Goal: Transaction & Acquisition: Book appointment/travel/reservation

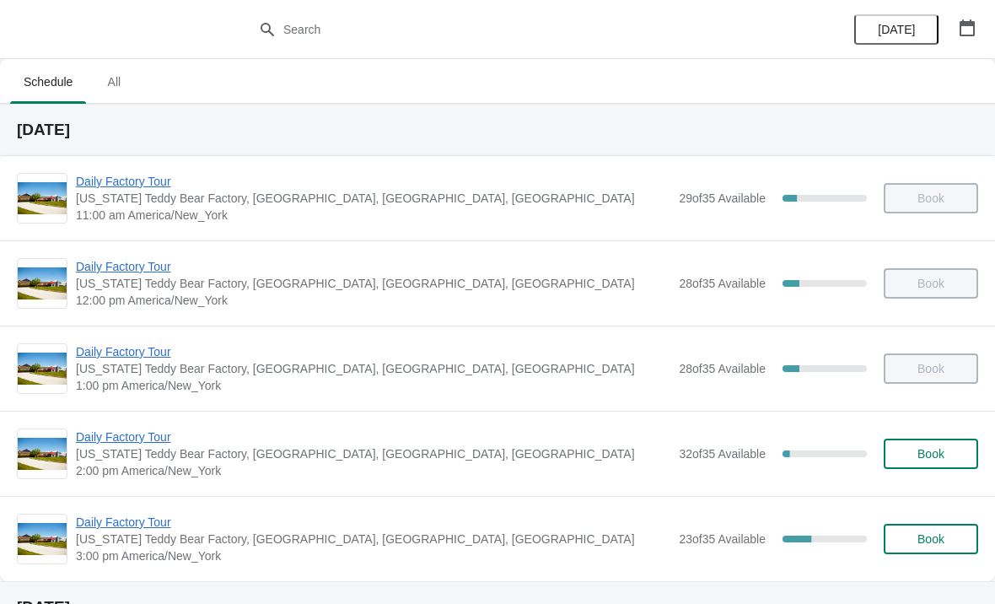
click at [135, 433] on span "Daily Factory Tour" at bounding box center [373, 436] width 594 height 17
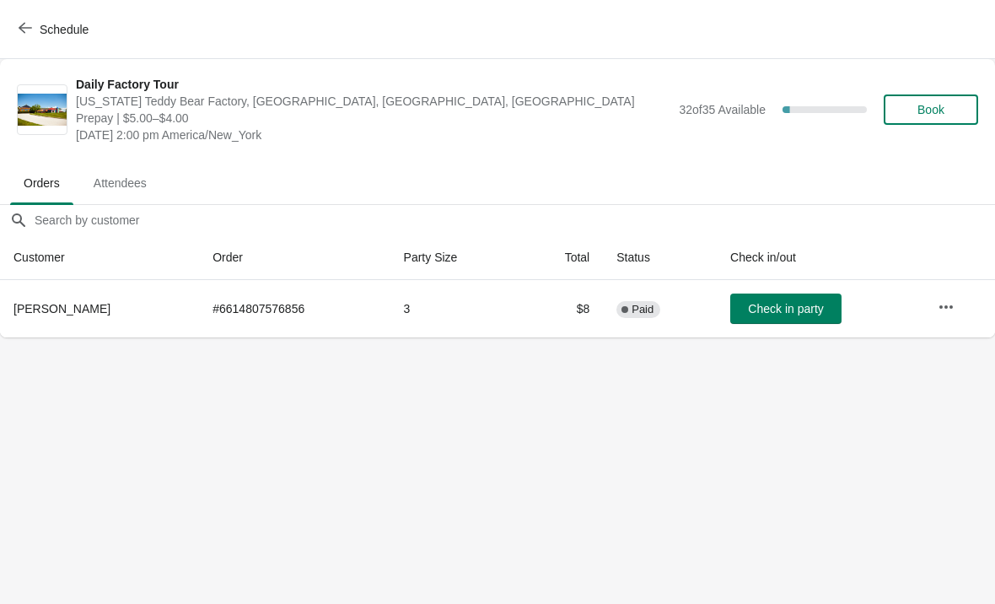
click at [934, 120] on button "Book" at bounding box center [931, 109] width 94 height 30
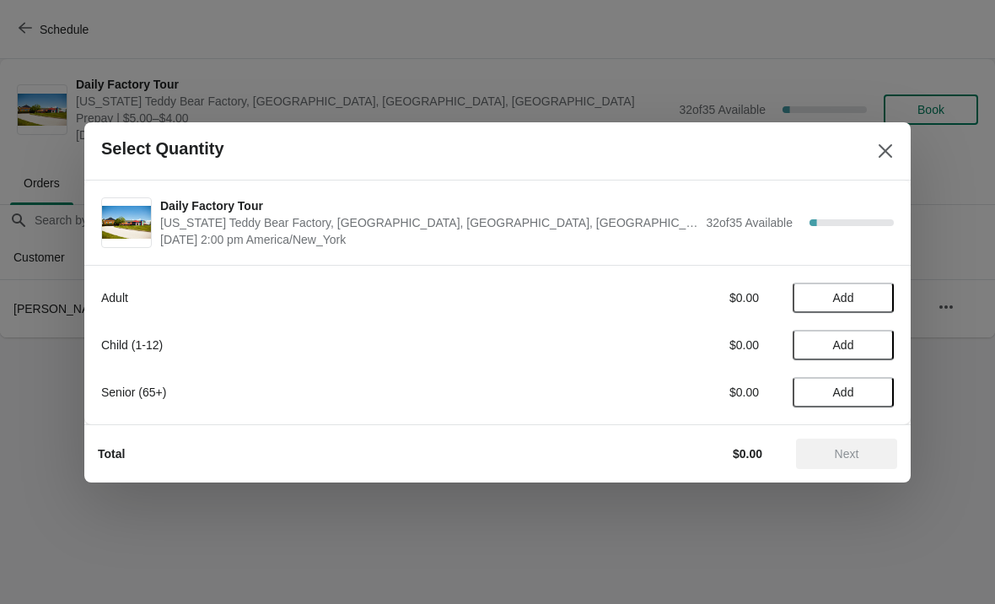
click at [881, 295] on button "Add" at bounding box center [843, 297] width 101 height 30
click at [888, 291] on div "1" at bounding box center [843, 297] width 101 height 18
click at [879, 293] on icon at bounding box center [872, 297] width 18 height 18
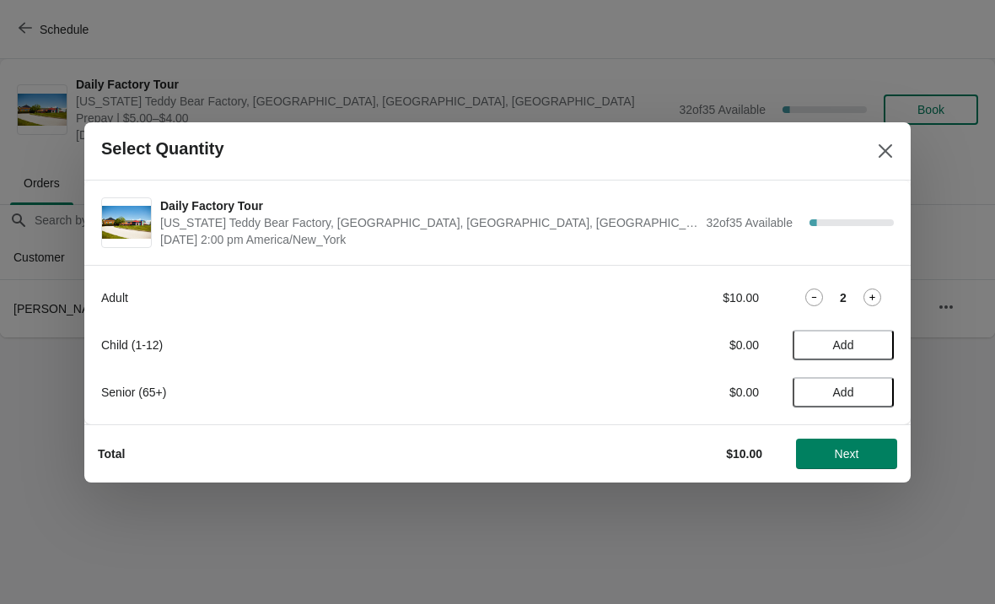
click at [881, 339] on button "Add" at bounding box center [843, 345] width 101 height 30
click at [836, 449] on span "Next" at bounding box center [847, 453] width 24 height 13
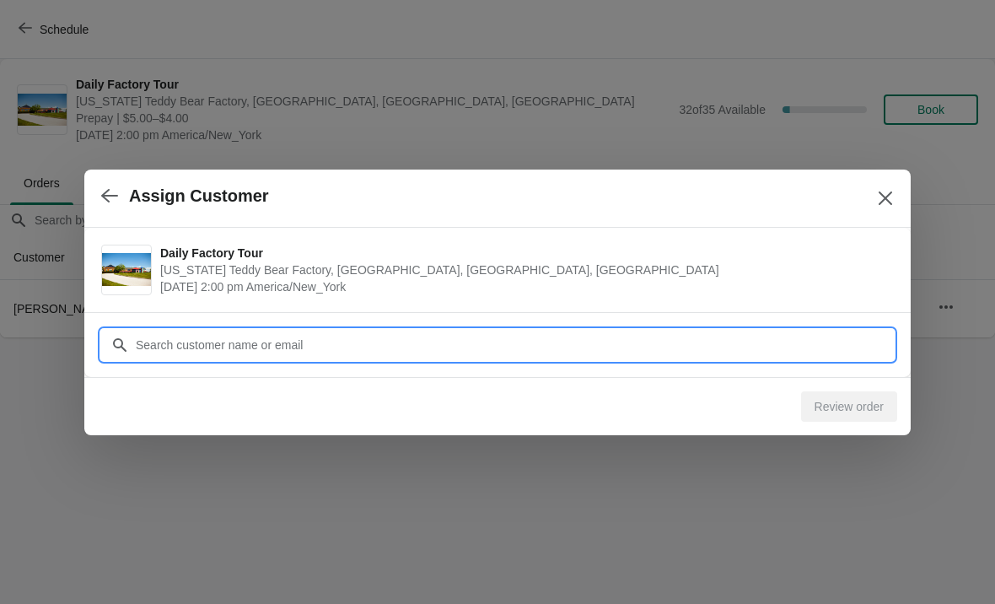
click at [358, 339] on input "Customer" at bounding box center [514, 345] width 759 height 30
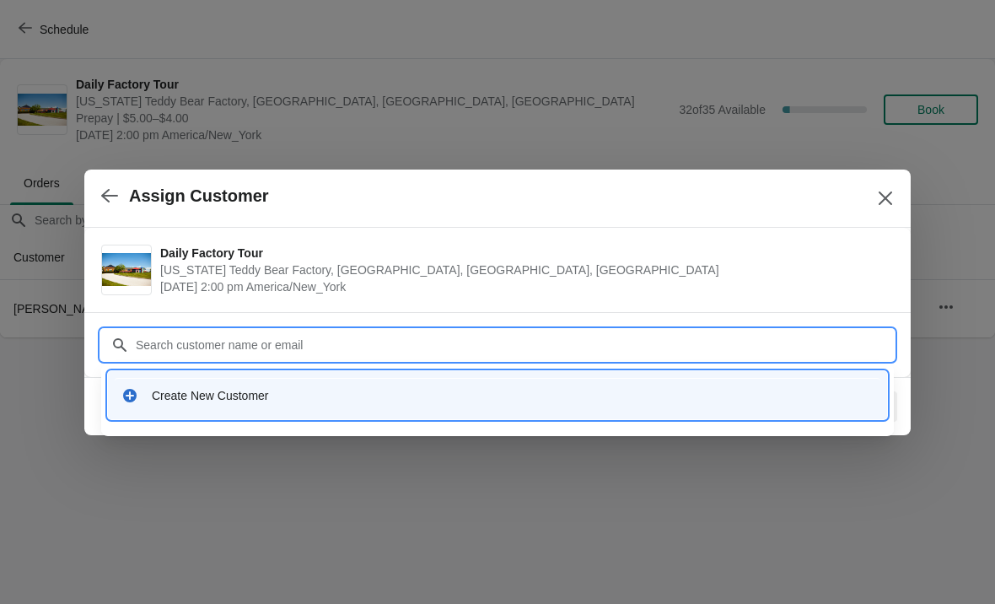
click at [229, 395] on div "Create New Customer" at bounding box center [513, 395] width 722 height 17
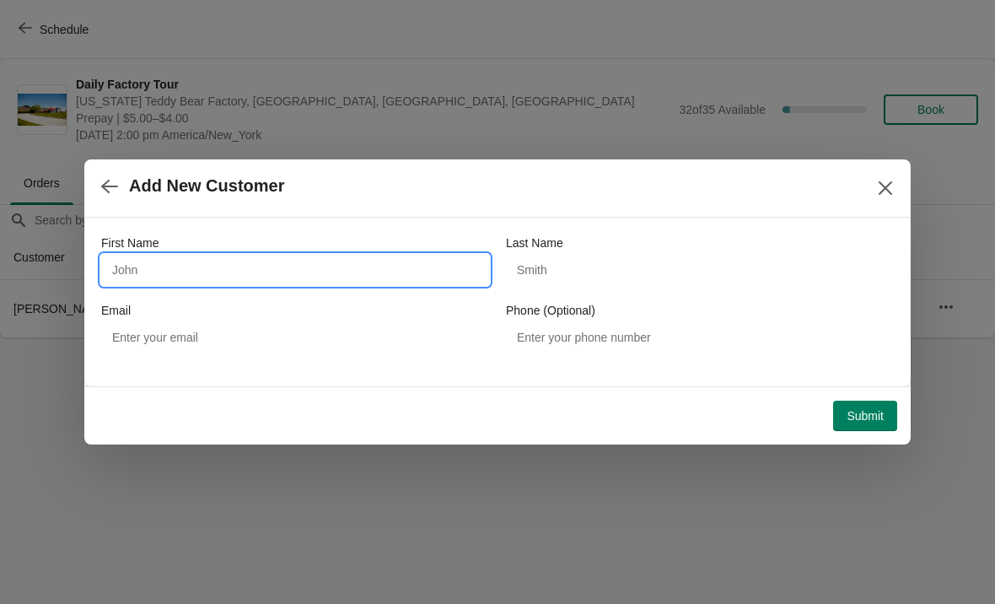
click at [197, 273] on input "First Name" at bounding box center [295, 270] width 388 height 30
type input "[PERSON_NAME]"
click at [881, 419] on span "Submit" at bounding box center [865, 415] width 37 height 13
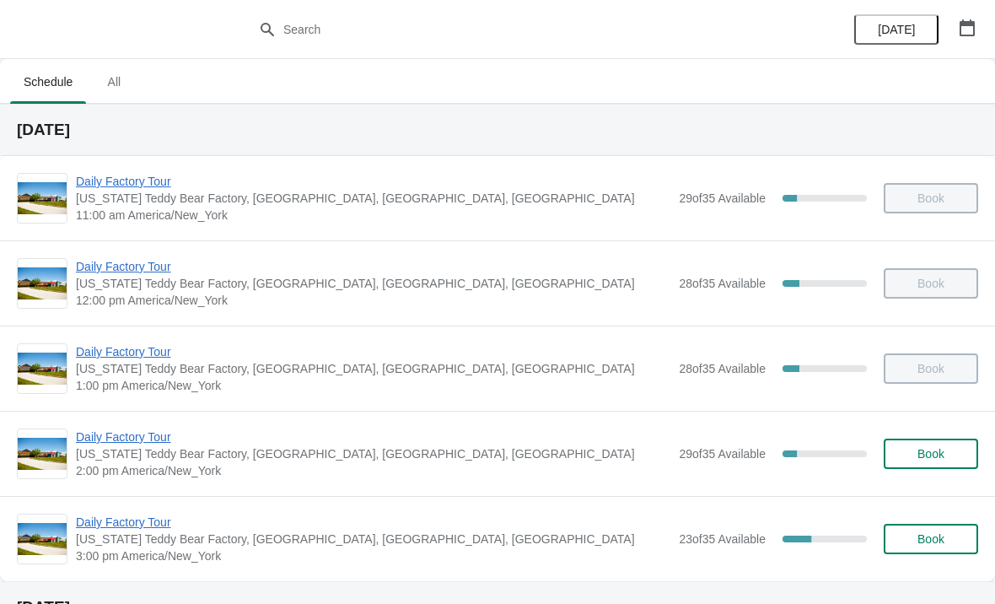
click at [920, 458] on span "Book" at bounding box center [930, 453] width 27 height 13
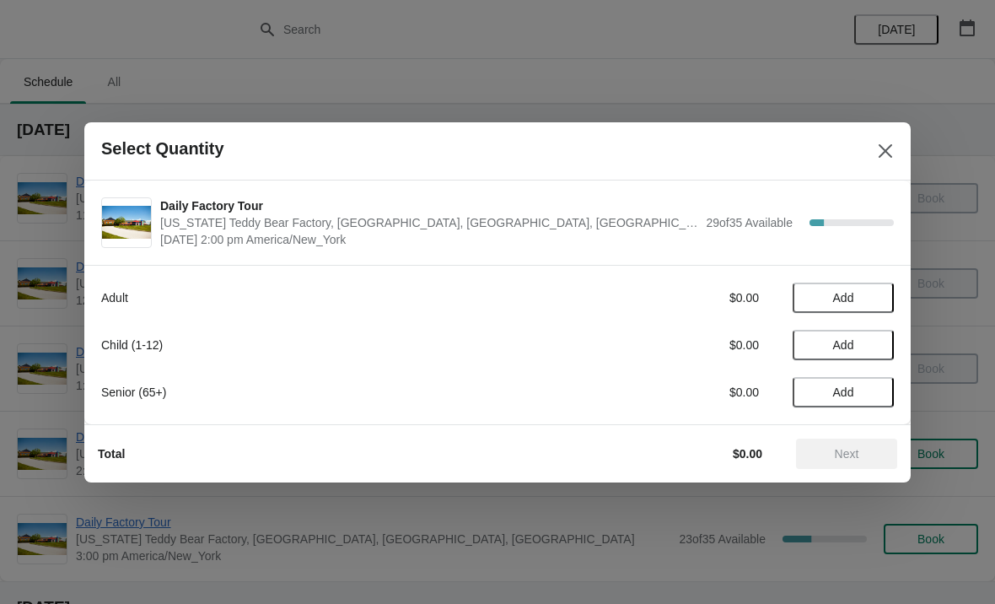
click at [879, 165] on button "Close" at bounding box center [885, 151] width 30 height 30
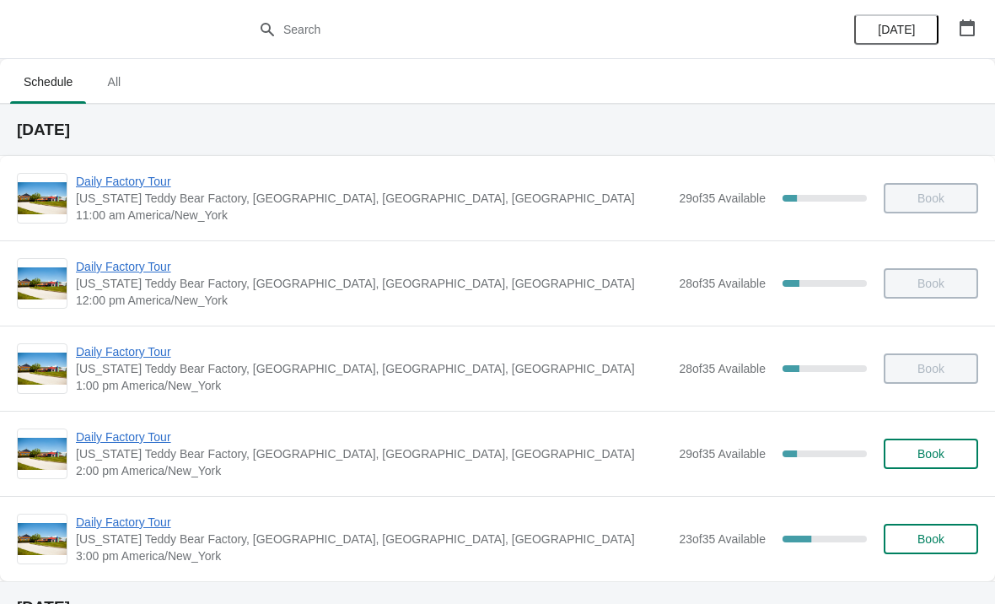
click at [131, 439] on span "Daily Factory Tour" at bounding box center [373, 436] width 594 height 17
